Goal: Transaction & Acquisition: Purchase product/service

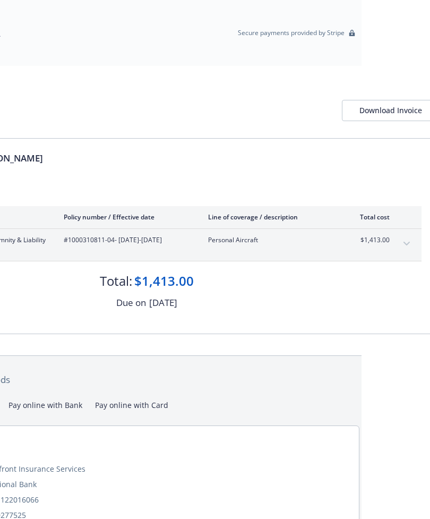
scroll to position [0, 73]
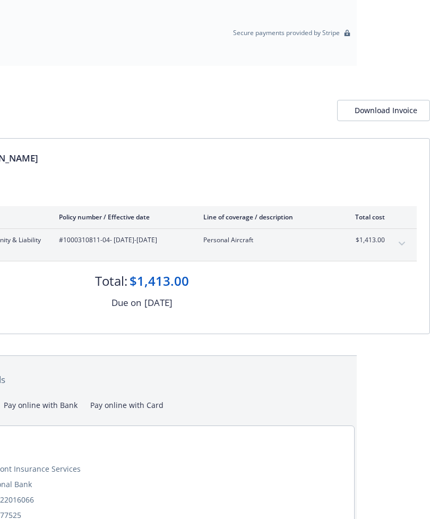
click at [384, 106] on div "Download Invoice" at bounding box center [384, 110] width 58 height 20
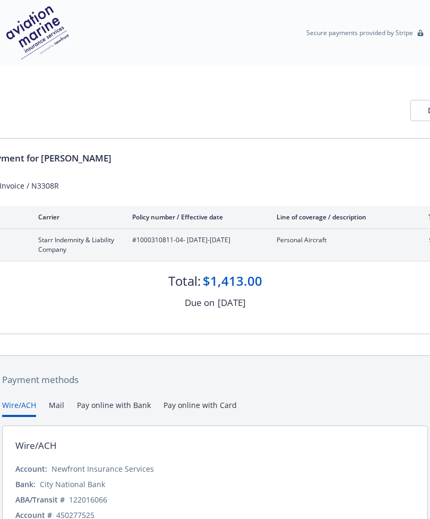
scroll to position [21, 0]
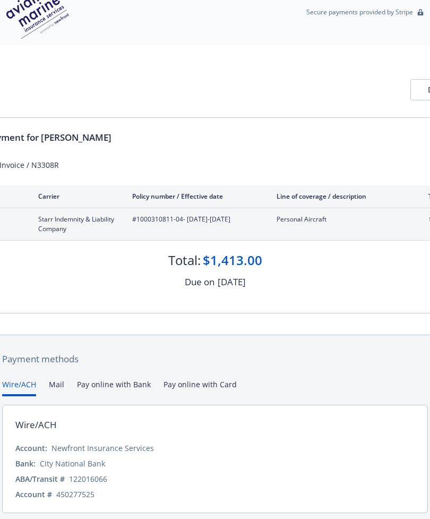
click at [208, 396] on button "Pay online with Card" at bounding box center [200, 388] width 73 height 18
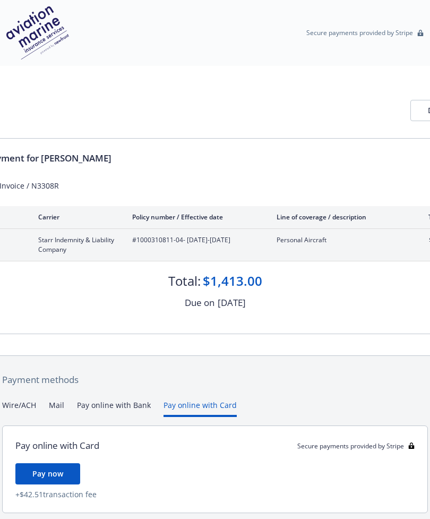
click at [111, 399] on button "Pay online with Bank" at bounding box center [114, 408] width 74 height 18
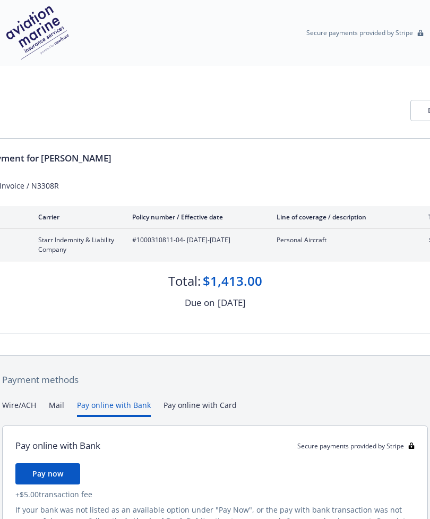
click at [58, 404] on button "Mail" at bounding box center [56, 408] width 15 height 18
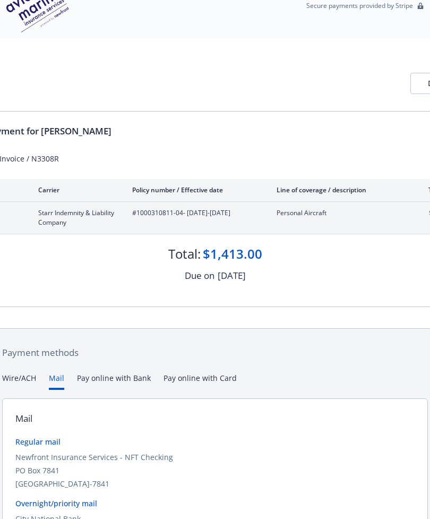
scroll to position [12, 0]
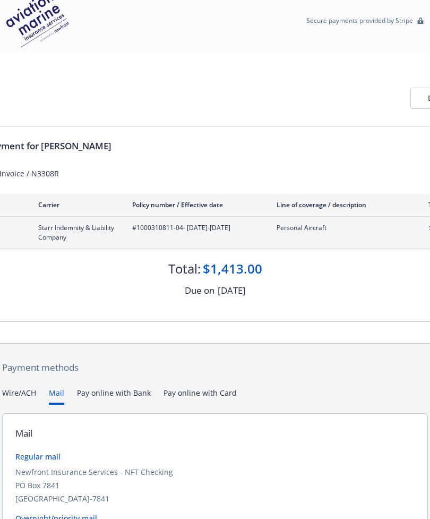
click at [200, 405] on button "Pay online with Card" at bounding box center [200, 396] width 73 height 18
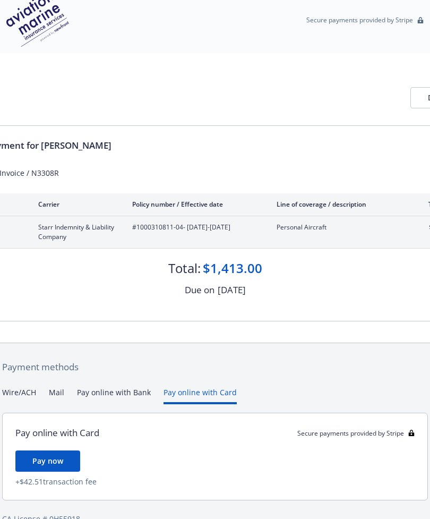
scroll to position [34, 0]
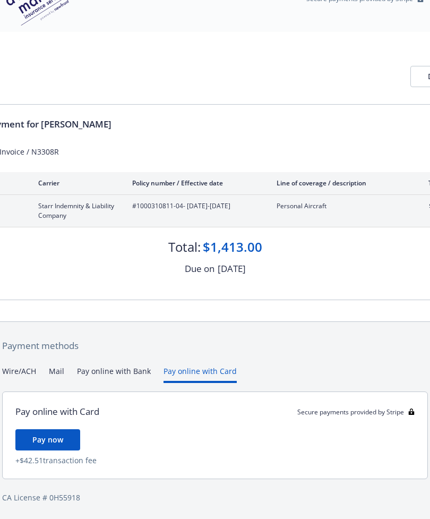
click at [48, 435] on span "Pay now" at bounding box center [47, 440] width 31 height 10
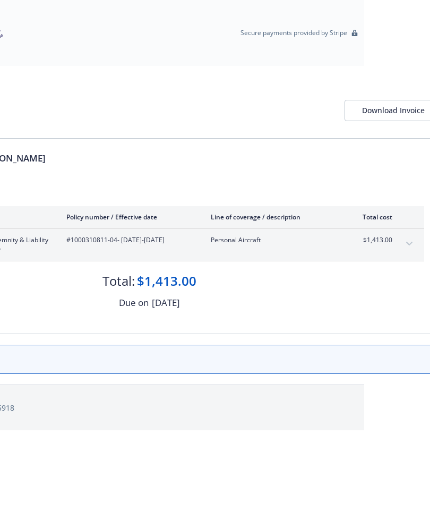
scroll to position [0, 73]
